Goal: Task Accomplishment & Management: Manage account settings

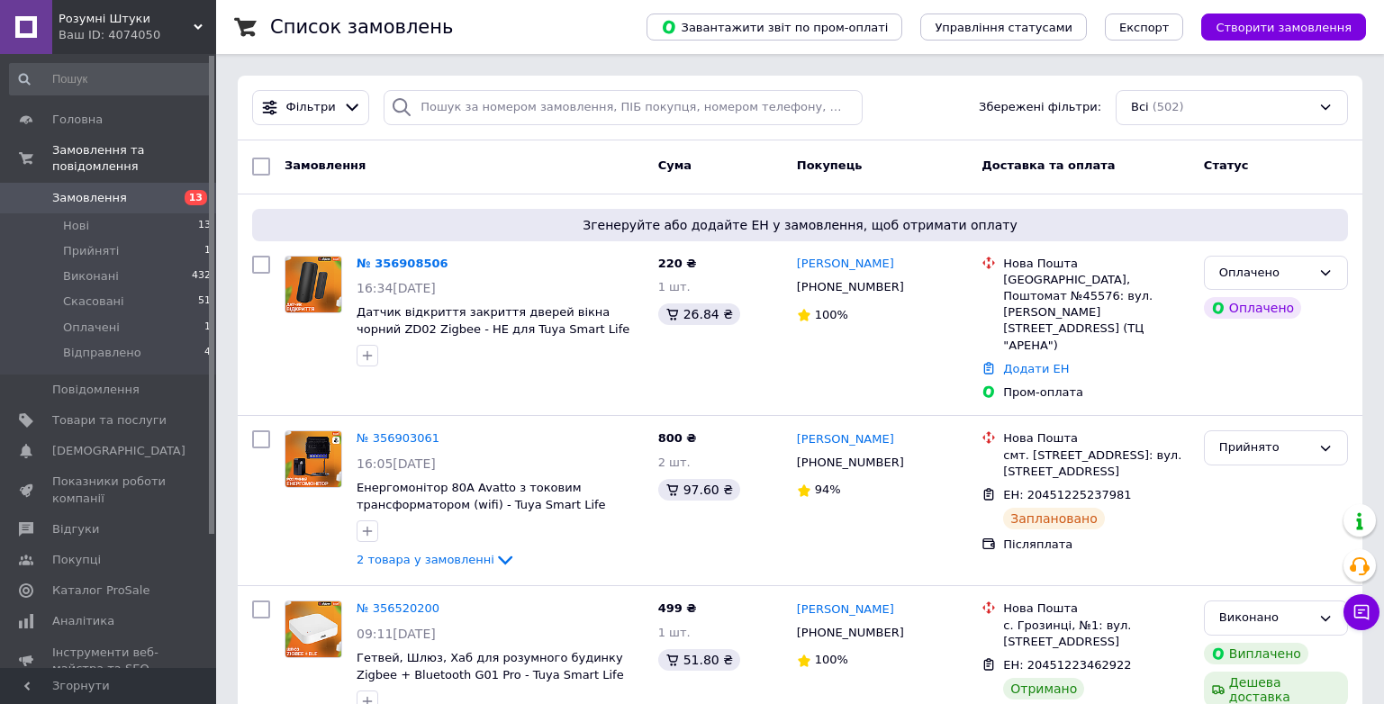
click at [387, 266] on link "№ 356908506" at bounding box center [402, 264] width 92 height 14
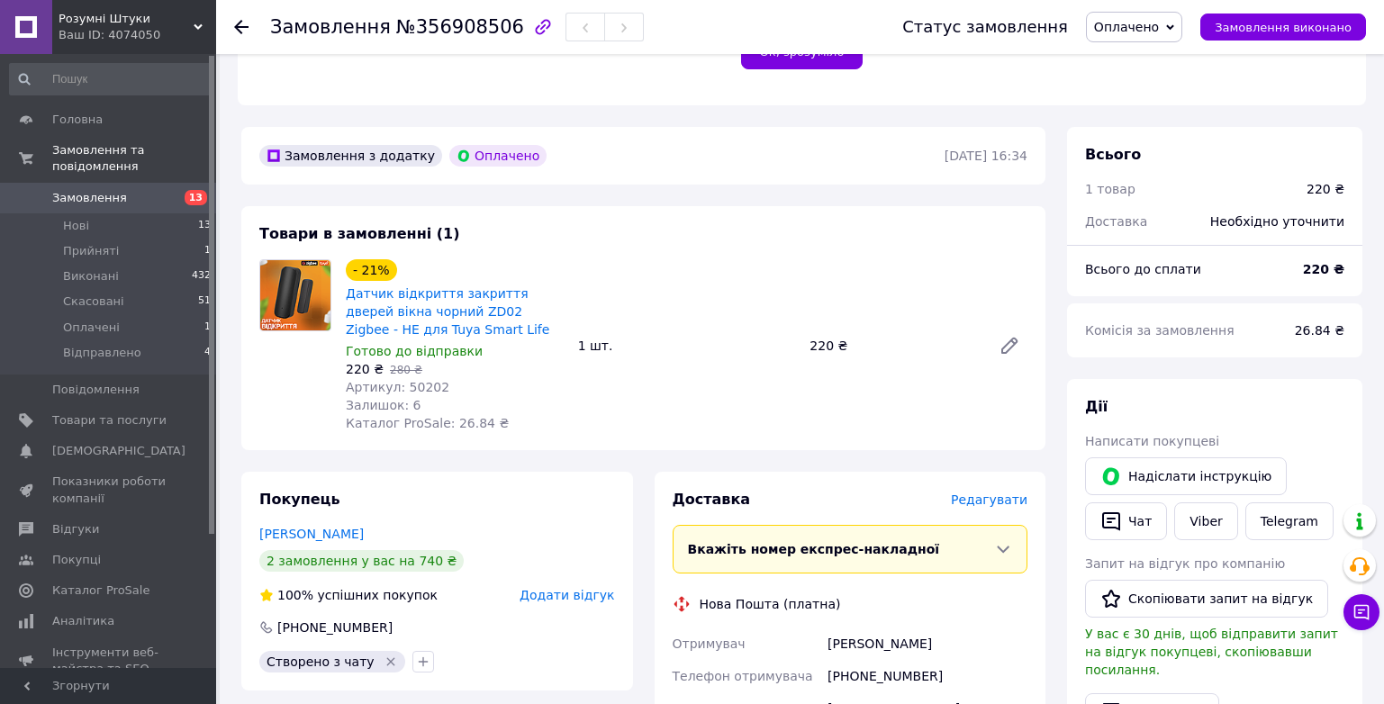
scroll to position [180, 0]
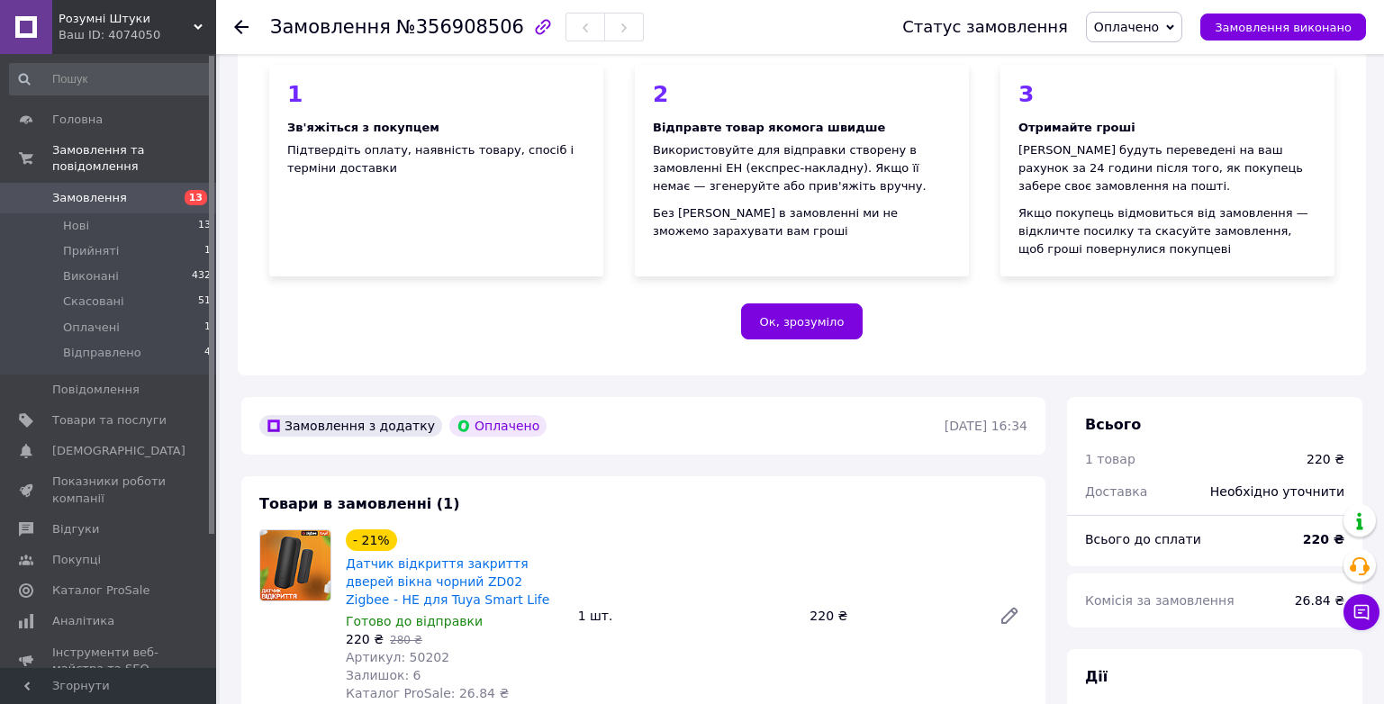
click at [1131, 23] on span "Оплачено" at bounding box center [1126, 27] width 65 height 14
click at [1162, 59] on li "Прийнято" at bounding box center [1134, 63] width 96 height 27
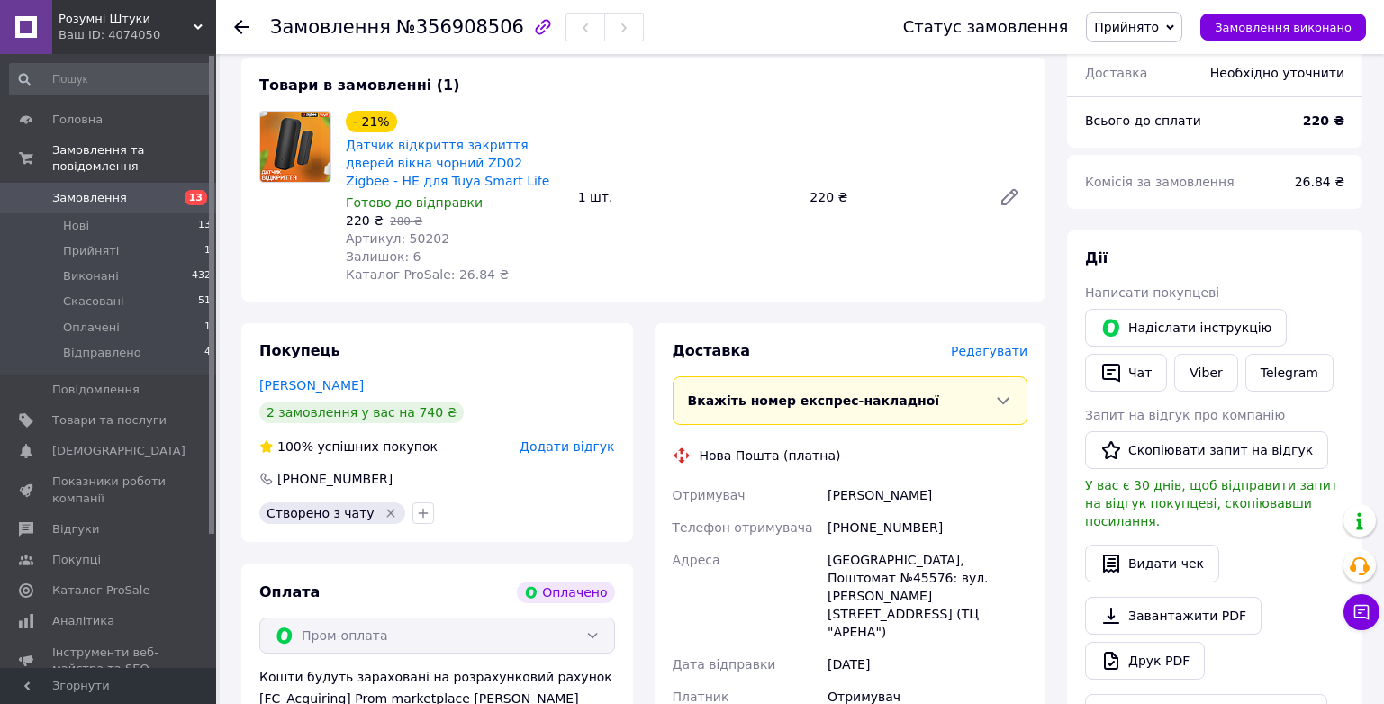
scroll to position [630, 0]
